Goal: Task Accomplishment & Management: Use online tool/utility

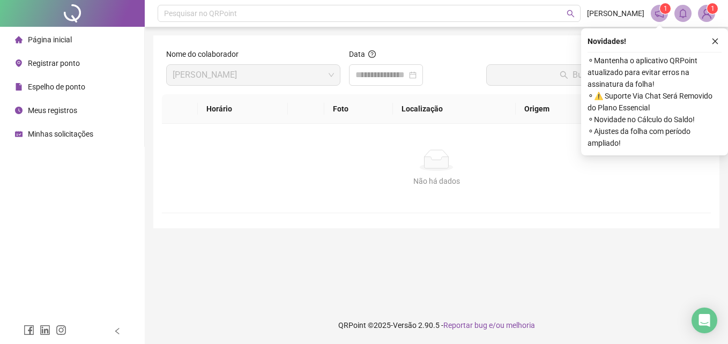
click at [77, 61] on span "Registrar ponto" at bounding box center [54, 63] width 52 height 9
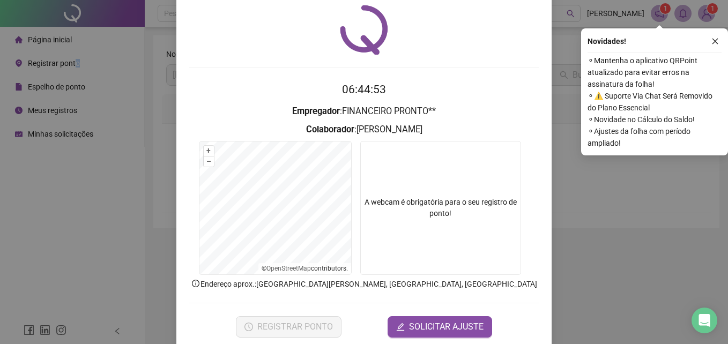
scroll to position [51, 0]
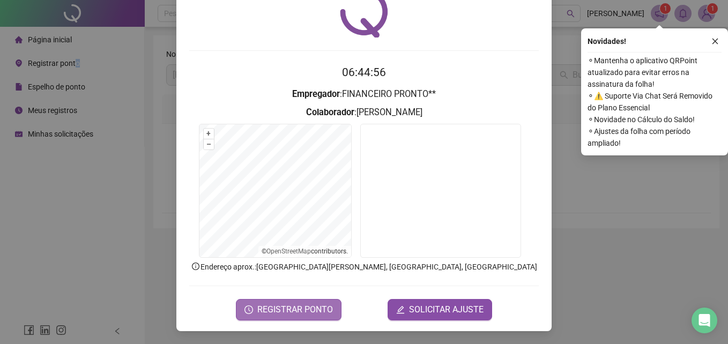
click at [282, 311] on span "REGISTRAR PONTO" at bounding box center [295, 309] width 76 height 13
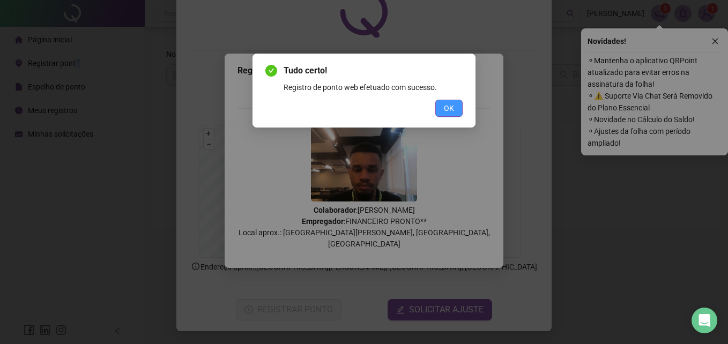
click at [437, 102] on button "OK" at bounding box center [448, 108] width 27 height 17
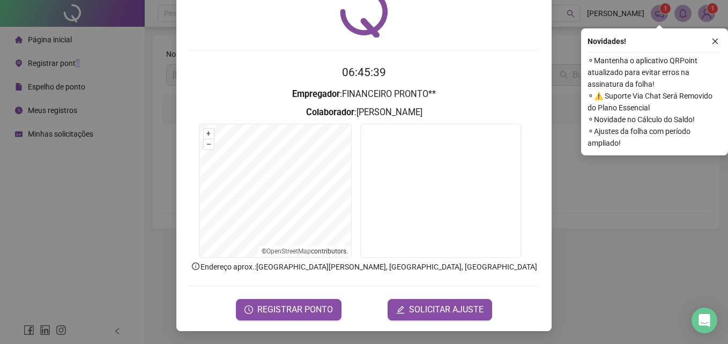
scroll to position [0, 0]
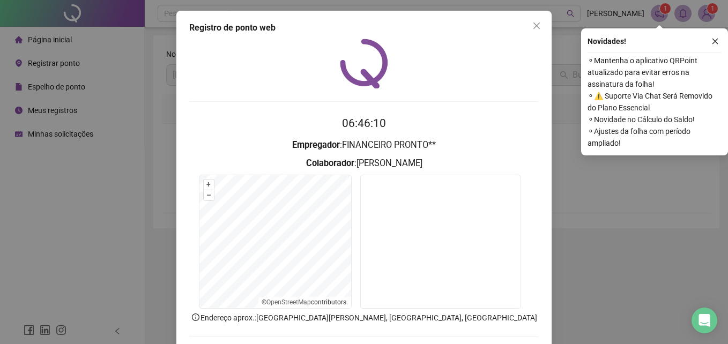
drag, startPoint x: 687, startPoint y: 236, endPoint x: 593, endPoint y: 2, distance: 251.8
click at [683, 230] on div "Registro de ponto web 06:46:10 Empregador : FINANCEIRO PRONTO** Colaborador : […" at bounding box center [364, 172] width 728 height 344
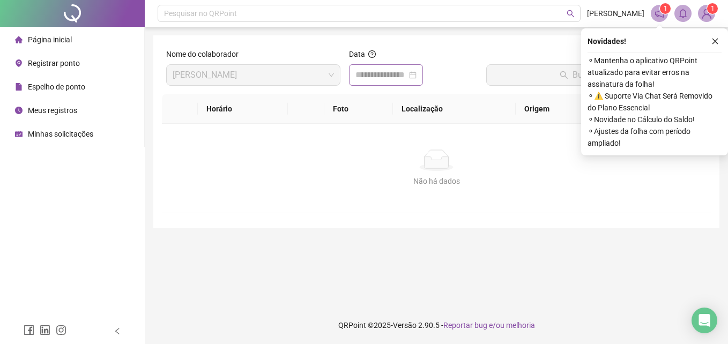
click at [416, 72] on div at bounding box center [385, 75] width 61 height 13
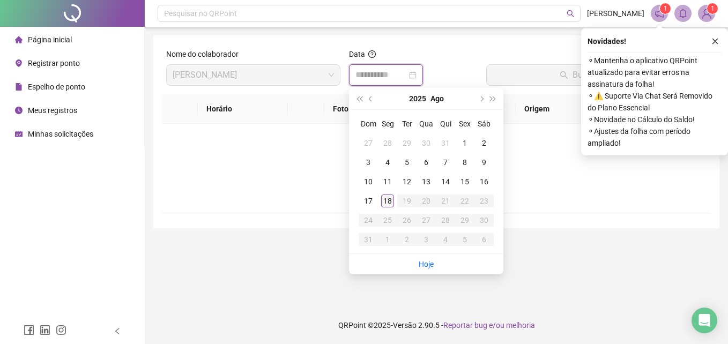
type input "**********"
click at [386, 202] on div "18" at bounding box center [387, 201] width 13 height 13
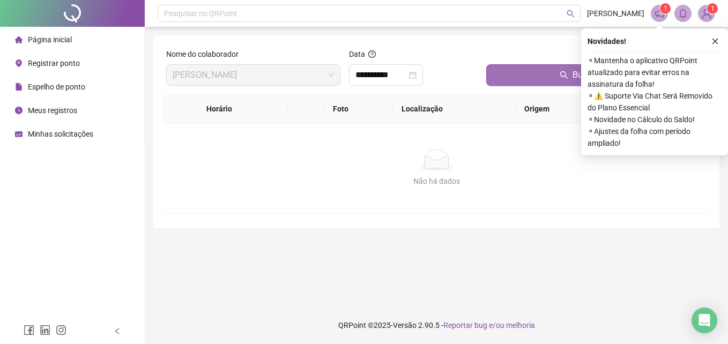
click at [519, 84] on button "Buscar registros" at bounding box center [596, 74] width 220 height 21
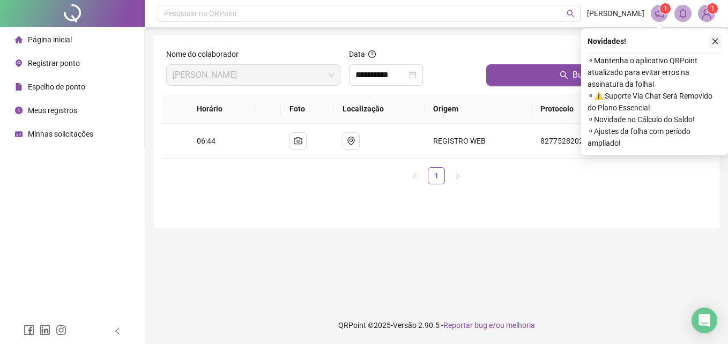
click at [716, 41] on icon "close" at bounding box center [715, 42] width 8 height 8
